Goal: Transaction & Acquisition: Purchase product/service

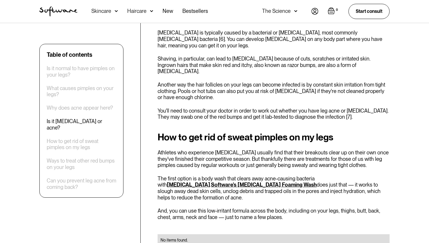
scroll to position [790, 0]
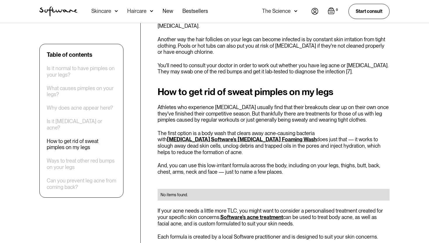
click at [213, 136] on link "Software's Salicylic Acid Foaming Wash" at bounding box center [264, 139] width 106 height 6
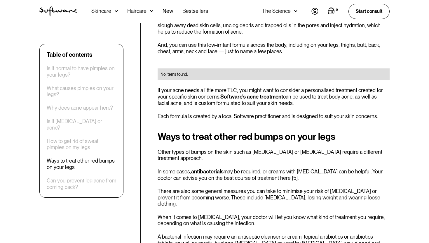
scroll to position [910, 0]
click at [221, 168] on link "antibacterials" at bounding box center [207, 171] width 32 height 6
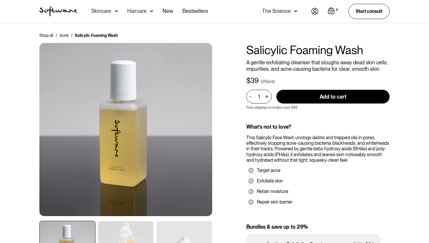
scroll to position [142, 0]
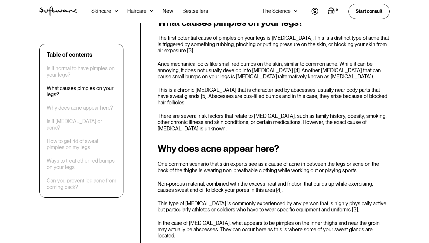
scroll to position [438, 0]
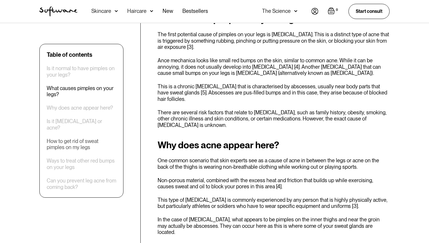
click at [87, 138] on div "How to get rid of sweat pimples on my legs" at bounding box center [82, 144] width 70 height 13
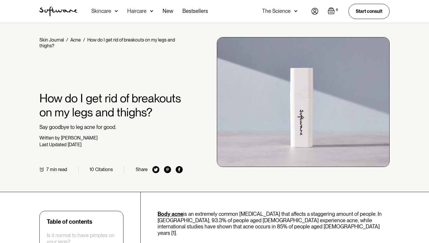
click at [335, 106] on img at bounding box center [303, 102] width 173 height 130
click at [299, 120] on img at bounding box center [303, 102] width 173 height 130
click at [112, 11] on div "Skincare" at bounding box center [104, 11] width 27 height 23
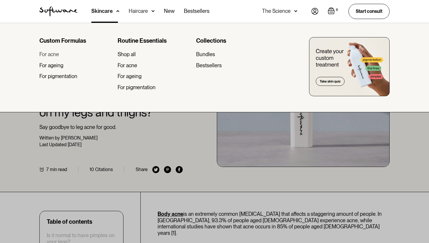
click at [50, 57] on div "For acne" at bounding box center [49, 54] width 20 height 6
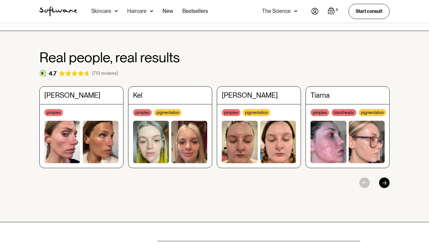
scroll to position [304, 0]
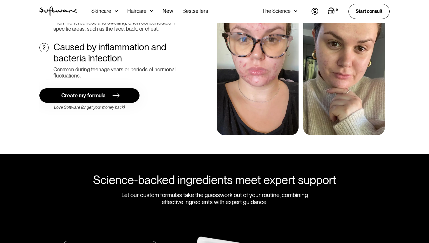
click at [104, 94] on link "Create my formula" at bounding box center [89, 95] width 100 height 14
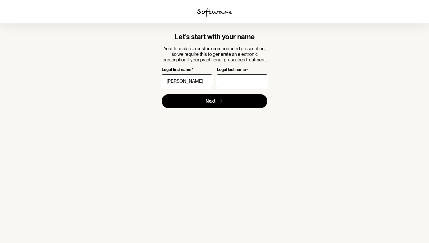
type input "[PERSON_NAME]"
click at [256, 78] on input "Legal last name *" at bounding box center [242, 81] width 51 height 14
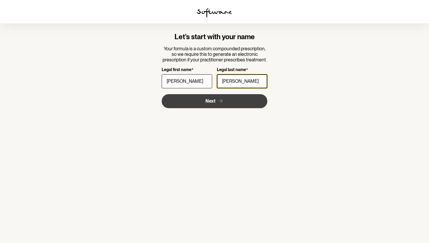
type input "[PERSON_NAME]"
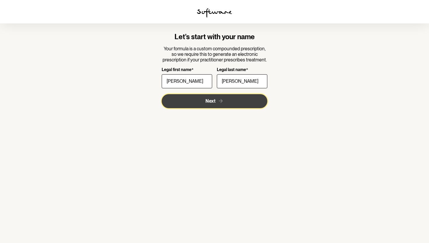
click at [225, 98] on button "Next" at bounding box center [215, 101] width 106 height 14
